Goal: Find specific page/section: Find specific page/section

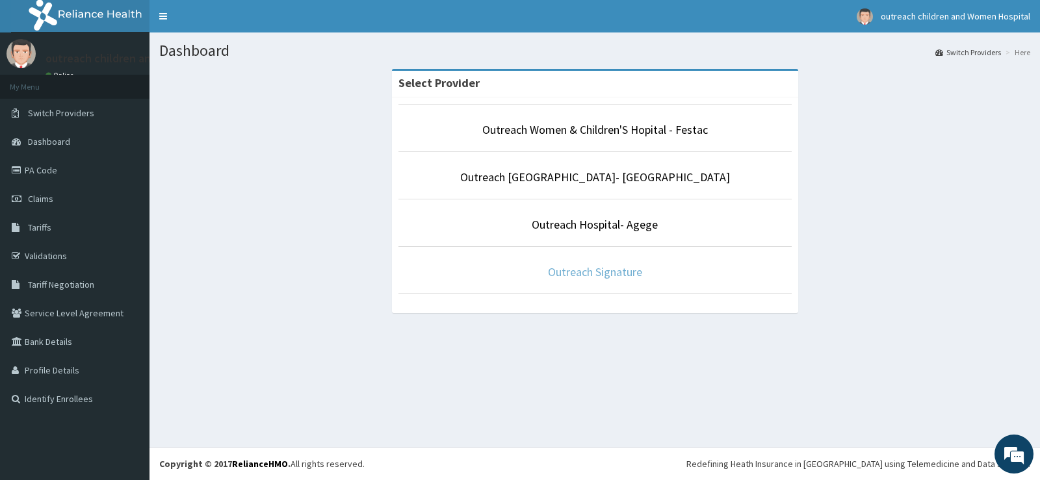
click at [589, 266] on link "Outreach Signature" at bounding box center [595, 271] width 94 height 15
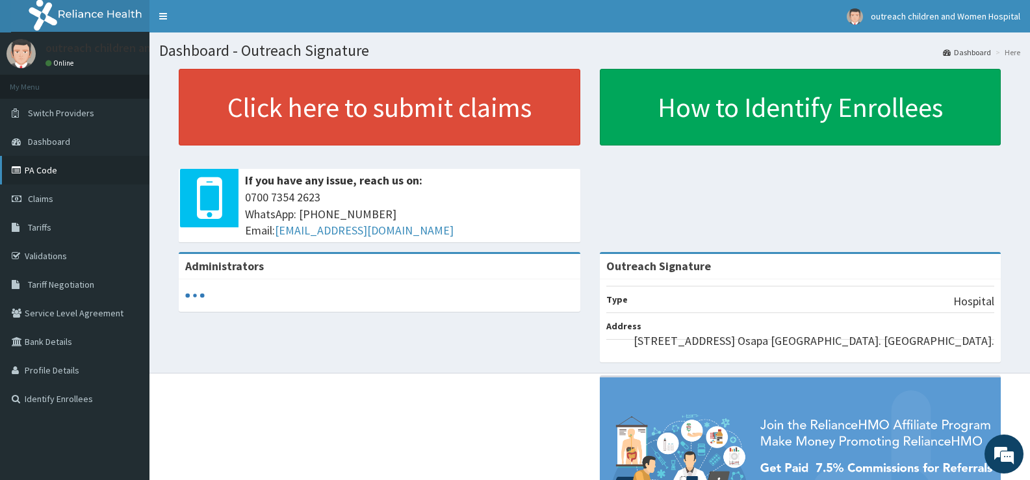
click at [40, 164] on link "PA Code" at bounding box center [74, 170] width 149 height 29
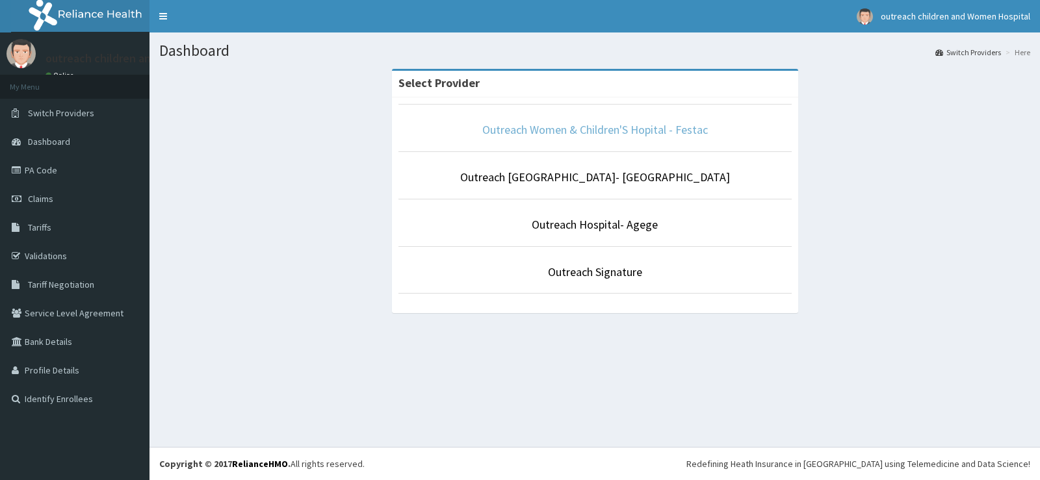
click at [595, 129] on link "Outreach Women & Children'S Hopital - Festac" at bounding box center [594, 129] width 225 height 15
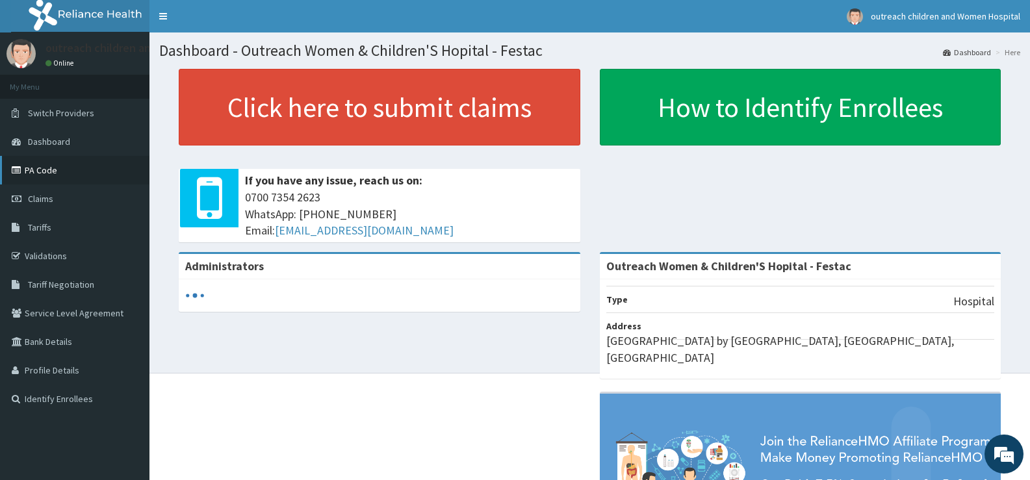
click at [36, 165] on link "PA Code" at bounding box center [74, 170] width 149 height 29
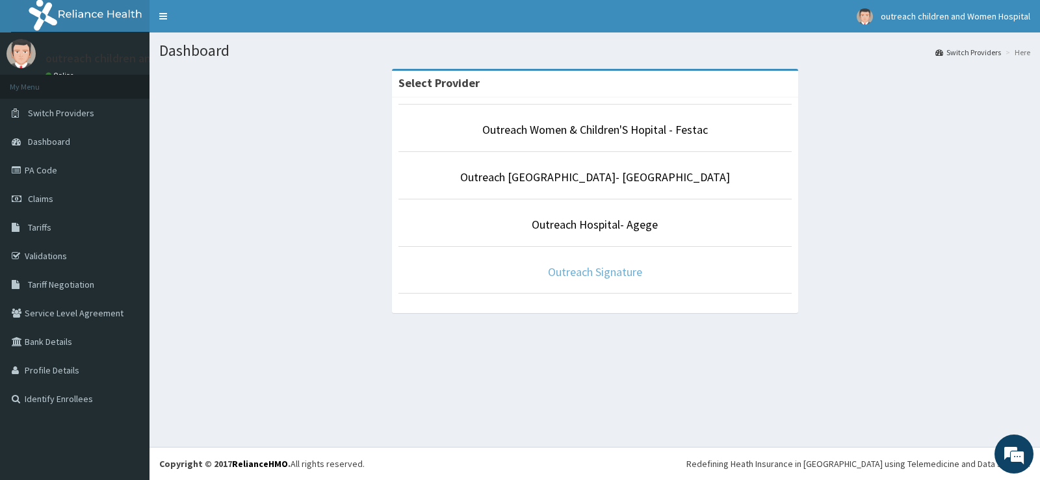
click at [555, 272] on link "Outreach Signature" at bounding box center [595, 271] width 94 height 15
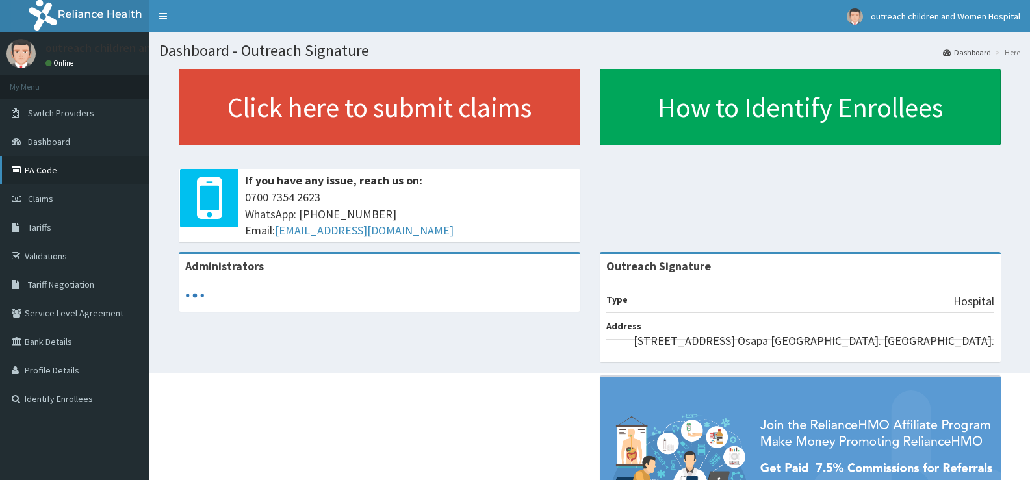
click at [37, 177] on link "PA Code" at bounding box center [74, 170] width 149 height 29
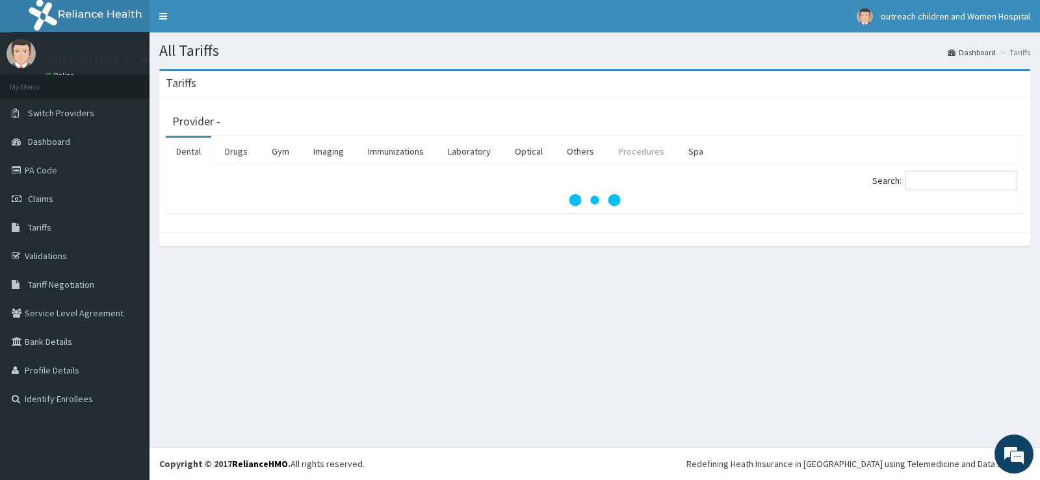
click at [640, 152] on link "Procedures" at bounding box center [641, 151] width 67 height 27
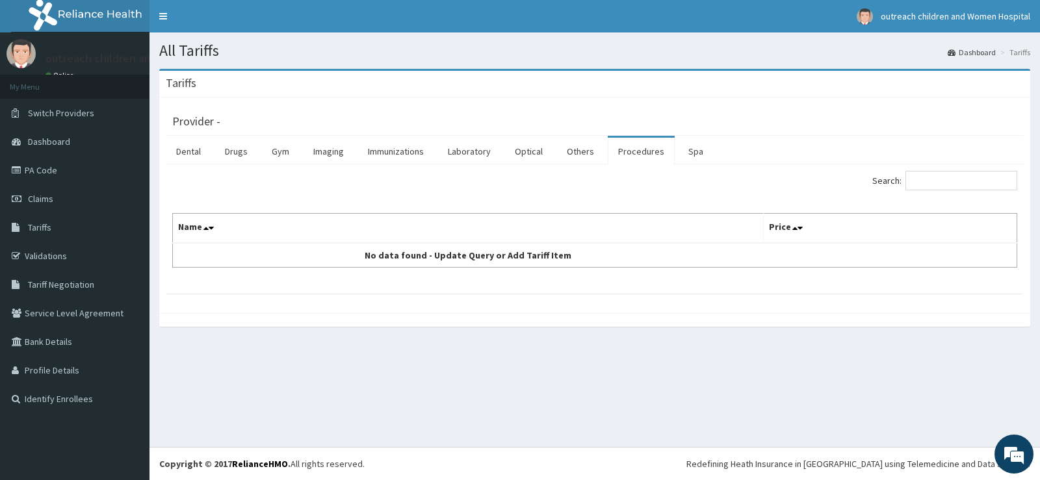
click at [626, 147] on link "Procedures" at bounding box center [641, 151] width 67 height 27
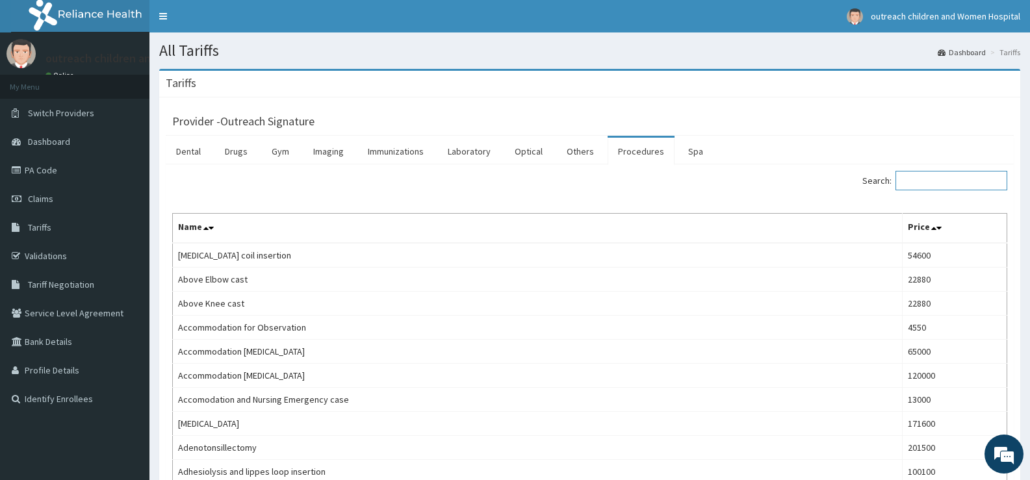
click at [920, 179] on input "Search:" at bounding box center [951, 180] width 112 height 19
type input "o"
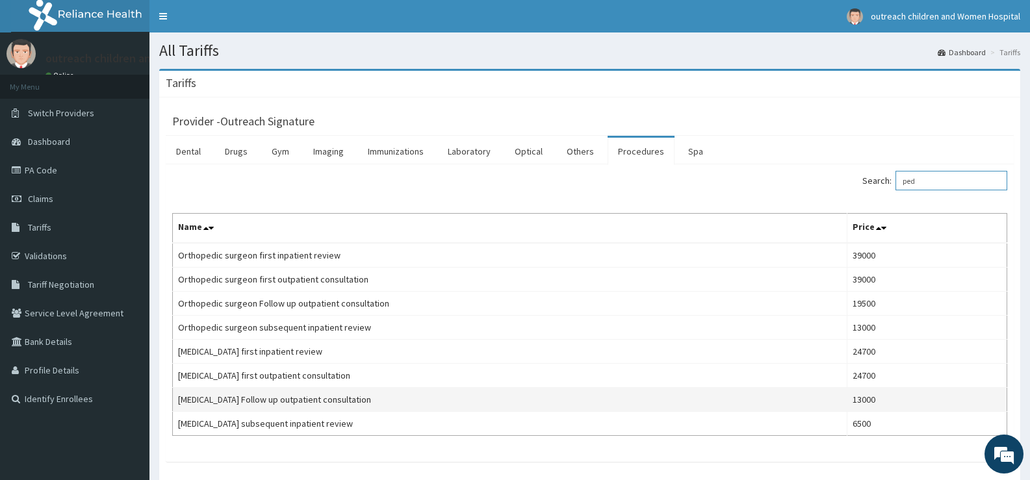
type input "ped"
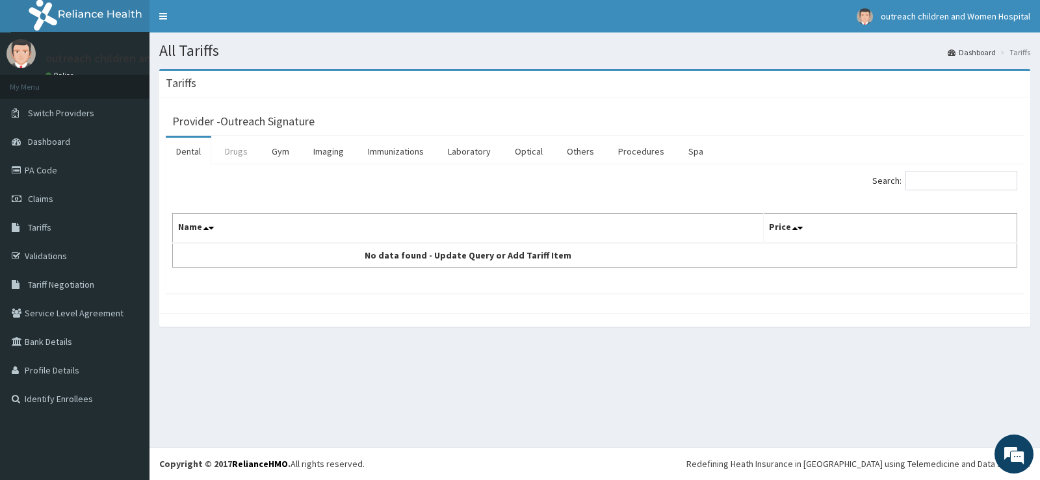
click at [238, 151] on link "Drugs" at bounding box center [236, 151] width 44 height 27
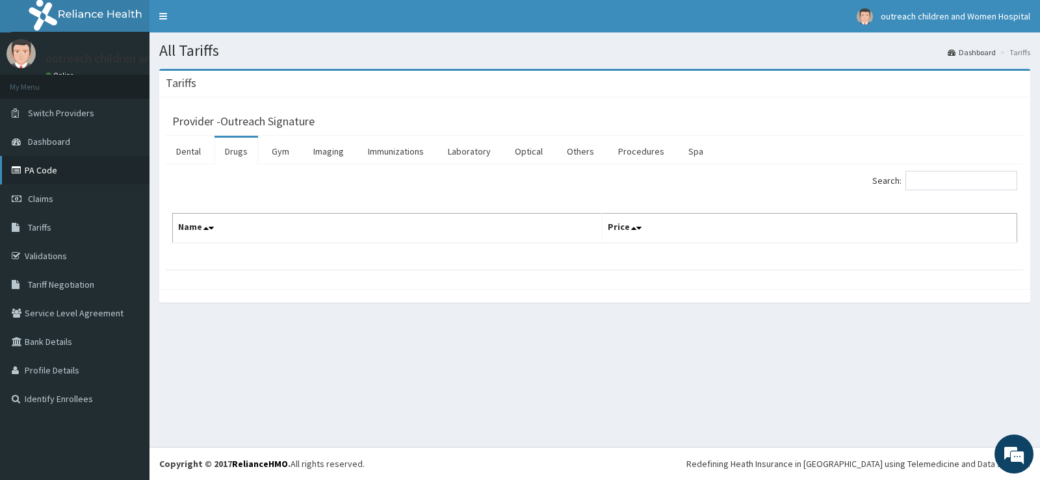
click at [40, 174] on link "PA Code" at bounding box center [74, 170] width 149 height 29
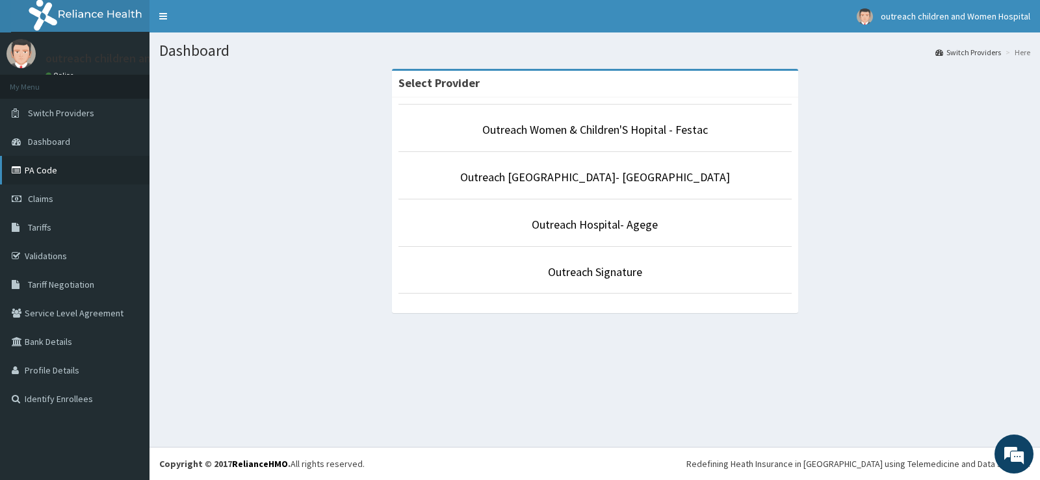
click at [60, 177] on link "PA Code" at bounding box center [74, 170] width 149 height 29
